Goal: Task Accomplishment & Management: Use online tool/utility

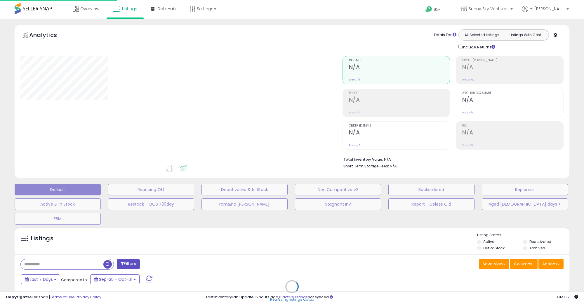
select select "**"
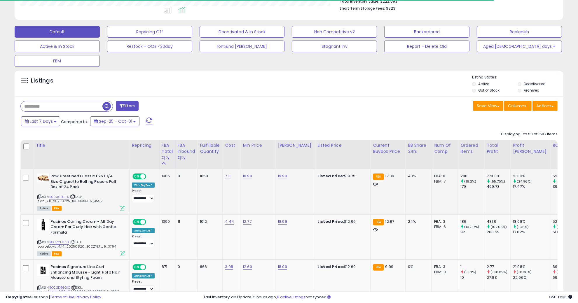
scroll to position [220, 0]
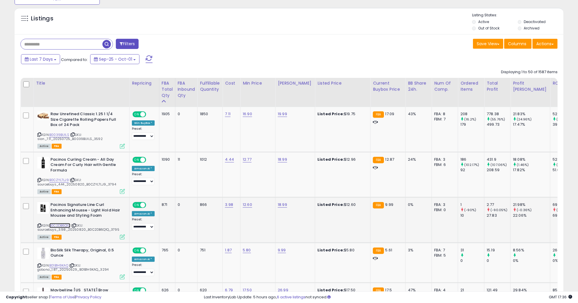
click at [68, 225] on link "B0C2DB6Q1Q" at bounding box center [59, 225] width 21 height 5
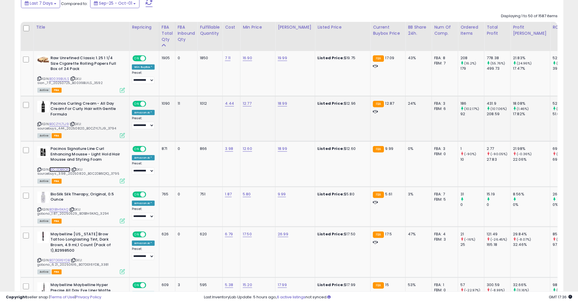
scroll to position [293, 0]
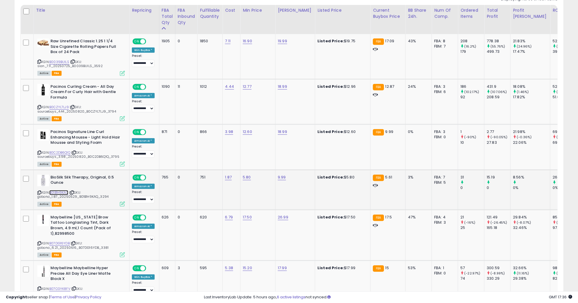
click at [57, 191] on link "B01B1H9KAQ" at bounding box center [58, 192] width 19 height 5
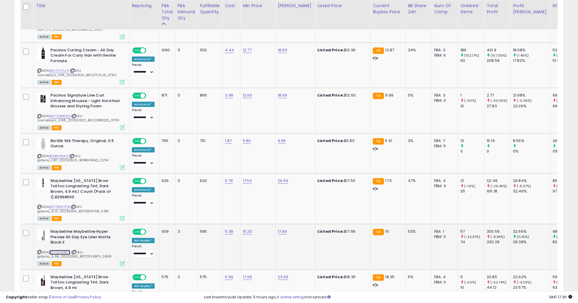
click at [61, 250] on link "B07CGYK8FV" at bounding box center [59, 252] width 21 height 5
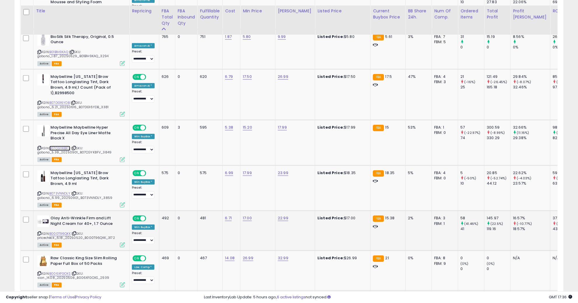
scroll to position [439, 0]
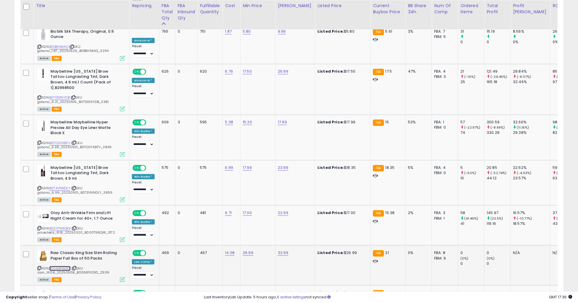
click at [55, 266] on link "B006XFGOXS" at bounding box center [59, 268] width 21 height 5
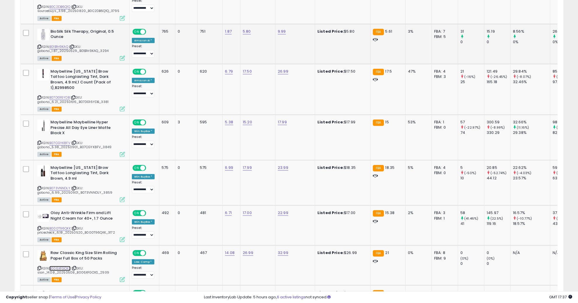
scroll to position [257, 0]
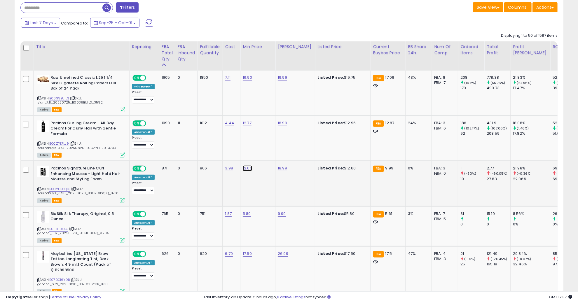
click at [248, 169] on link "12.60" at bounding box center [247, 169] width 9 height 6
drag, startPoint x: 239, startPoint y: 154, endPoint x: 181, endPoint y: 150, distance: 58.5
type input "***"
click button "submit" at bounding box center [263, 154] width 10 height 9
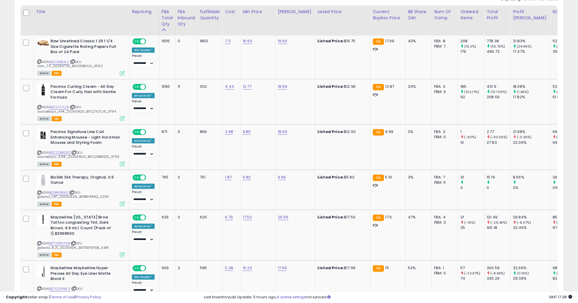
scroll to position [366, 0]
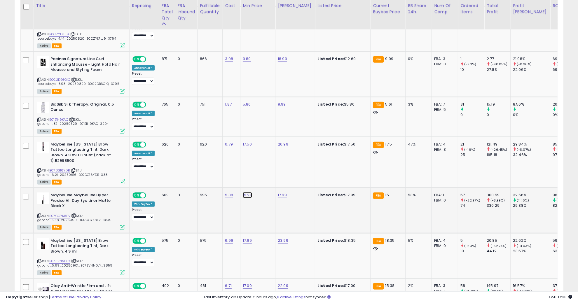
click at [246, 192] on link "15.20" at bounding box center [247, 195] width 9 height 6
type input "*****"
click button "submit" at bounding box center [263, 175] width 10 height 9
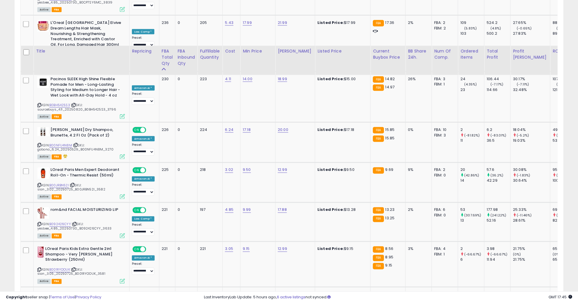
scroll to position [1060, 0]
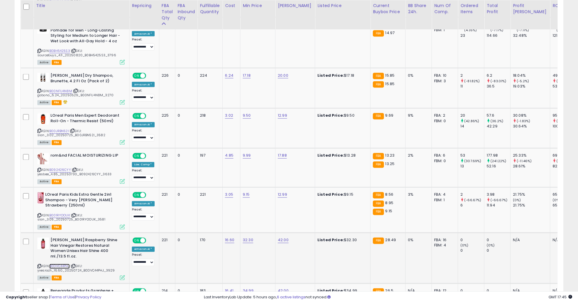
click at [66, 264] on link "B0DVC44PHJ" at bounding box center [59, 266] width 20 height 5
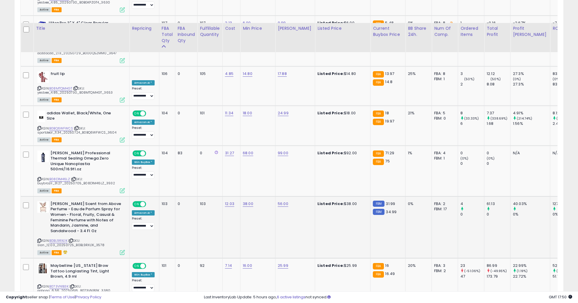
scroll to position [2294, 0]
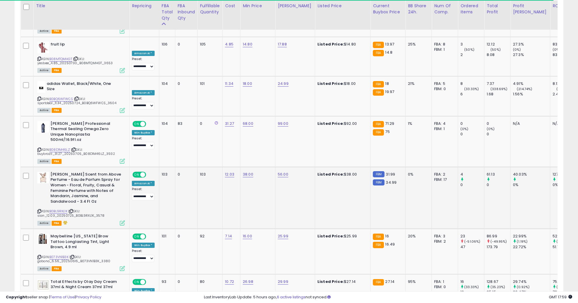
click at [58, 172] on div "ASIN: B0BL9RXL1K | SKU: sian_12.03_20250725_B0BL9RXL1K_3578 Active FBA" at bounding box center [81, 198] width 88 height 53
click at [58, 209] on link "B0BL9RXL1K" at bounding box center [58, 211] width 18 height 5
drag, startPoint x: 503, startPoint y: 264, endPoint x: 352, endPoint y: 1, distance: 303.9
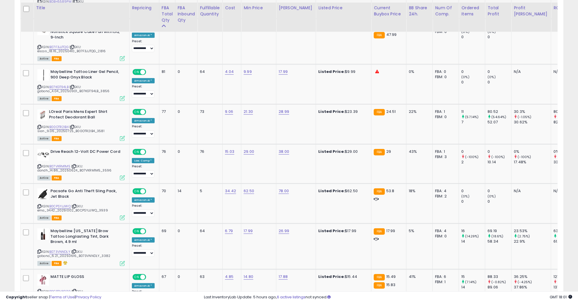
scroll to position [372, 0]
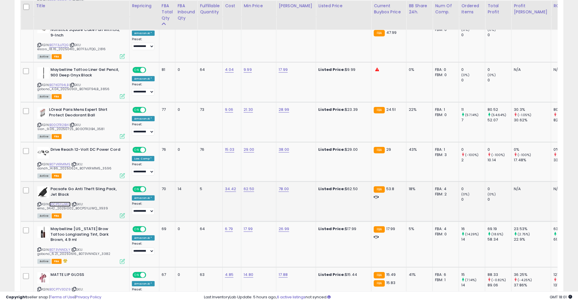
click at [60, 202] on link "B0CPSYJJWQ" at bounding box center [59, 204] width 21 height 5
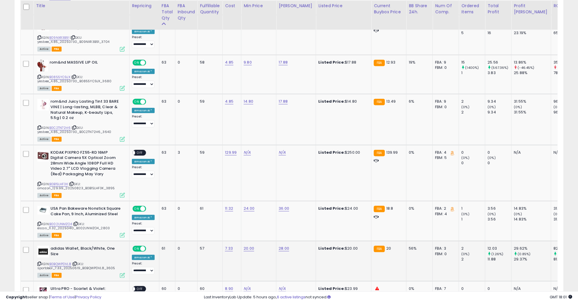
scroll to position [700, 0]
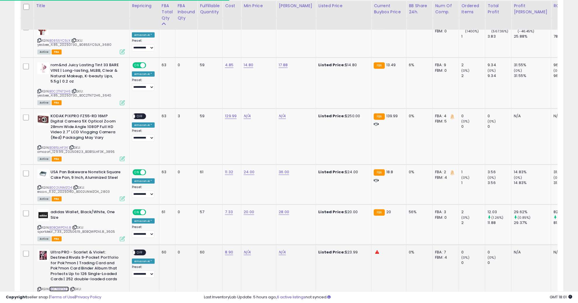
click at [66, 287] on link "B0F7RRTXZS" at bounding box center [59, 289] width 20 height 5
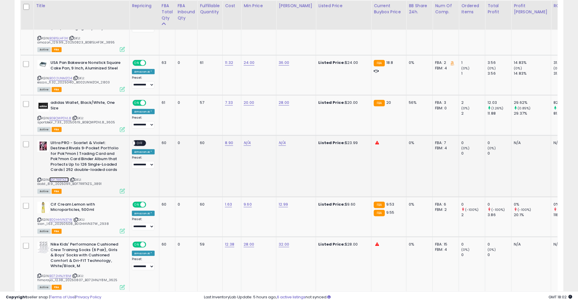
scroll to position [883, 0]
